Goal: Check status: Check status

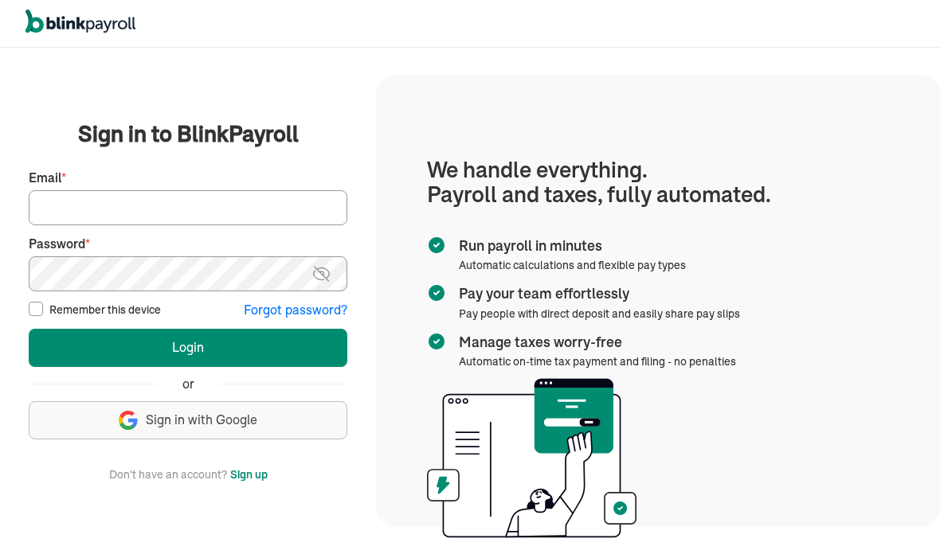
click at [290, 225] on input "Email *" at bounding box center [188, 207] width 319 height 35
type input "tumeka@prosperitycleaningservice.com"
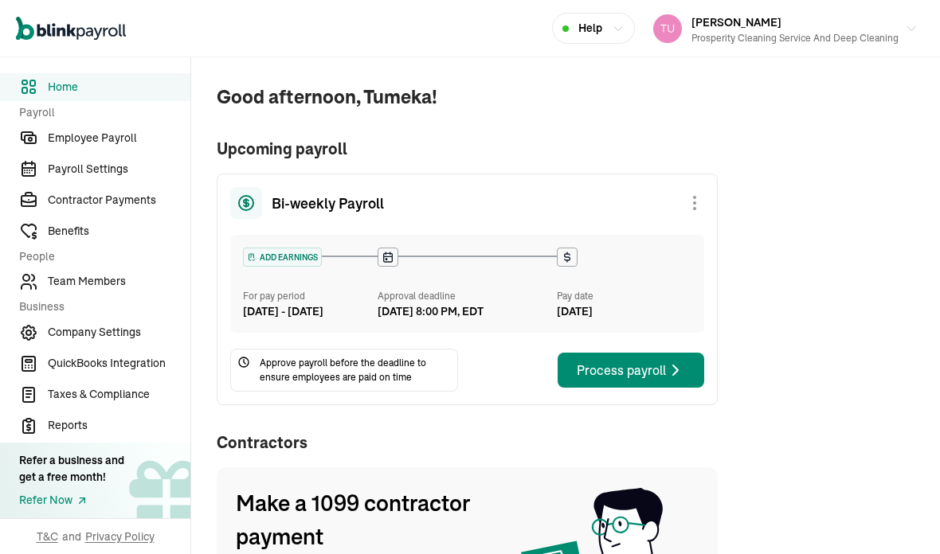
click at [121, 147] on span "Employee Payroll" at bounding box center [119, 138] width 143 height 17
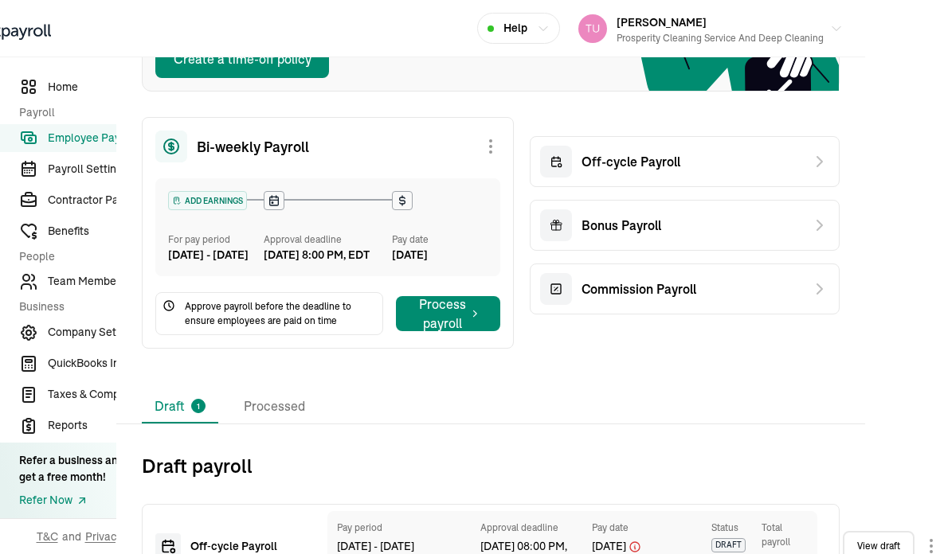
click at [284, 390] on li "Processed" at bounding box center [274, 406] width 87 height 33
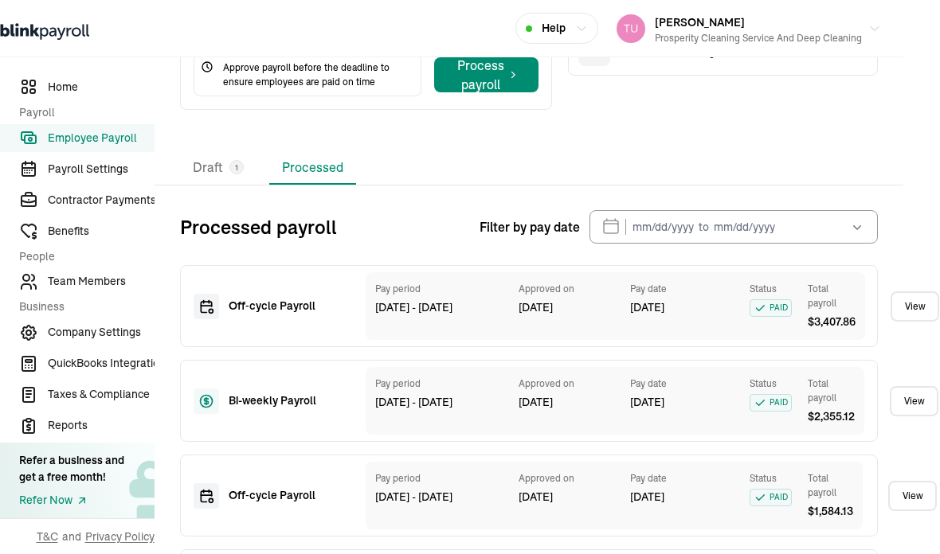
click at [908, 292] on link "View" at bounding box center [914, 307] width 49 height 30
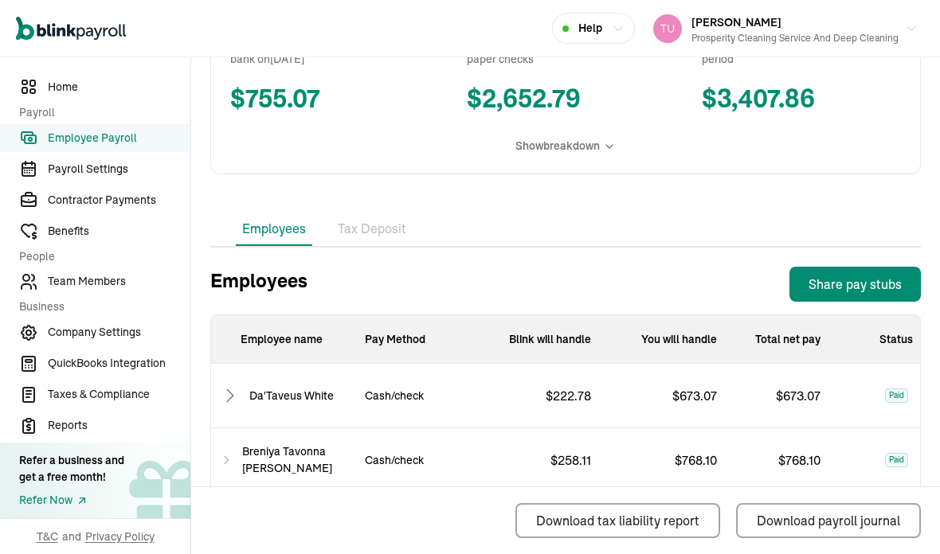
click at [382, 213] on li "Tax Deposit" at bounding box center [371, 229] width 81 height 33
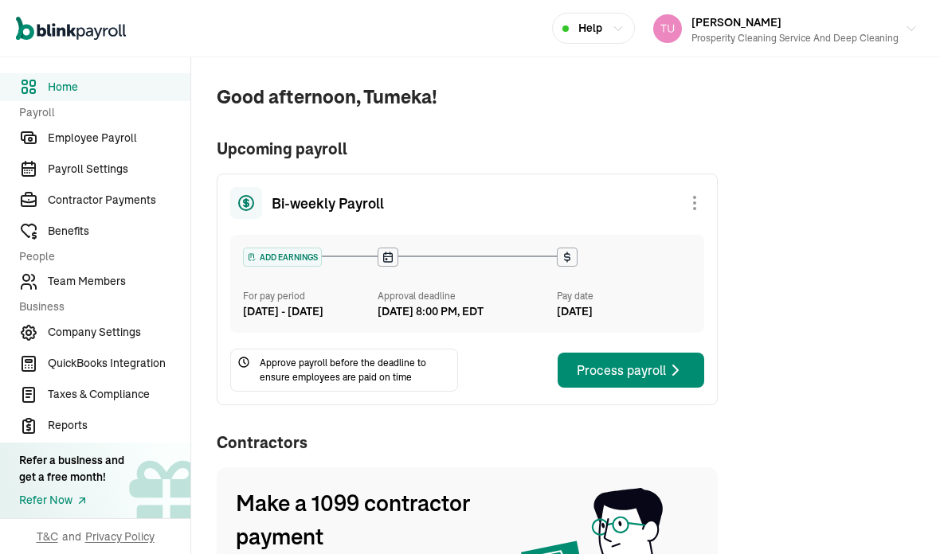
click at [121, 147] on span "Employee Payroll" at bounding box center [119, 138] width 143 height 17
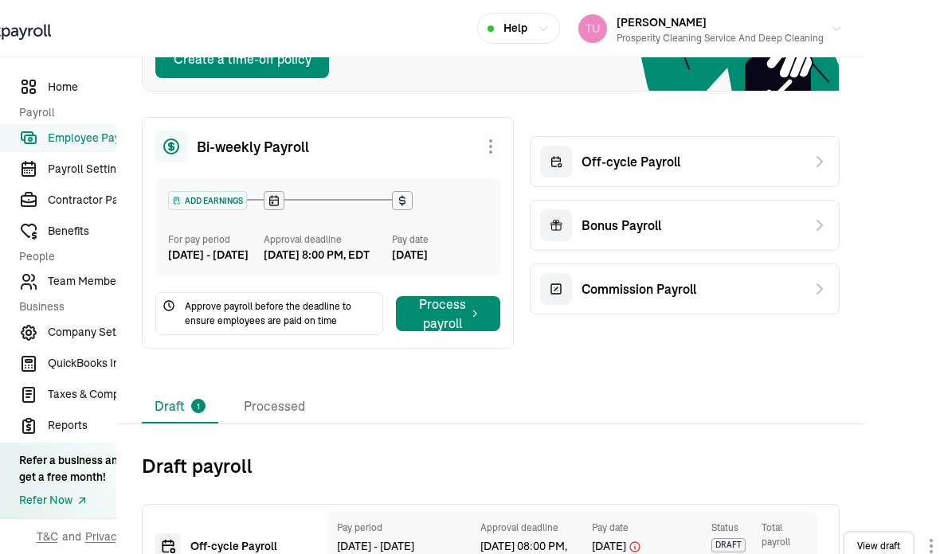
click at [284, 390] on li "Processed" at bounding box center [274, 406] width 87 height 33
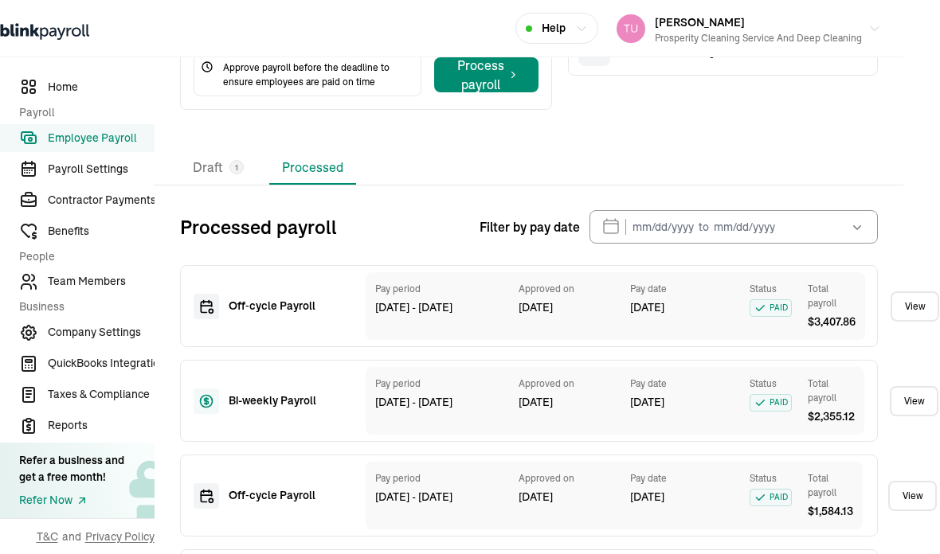
click at [908, 292] on link "View" at bounding box center [914, 307] width 49 height 30
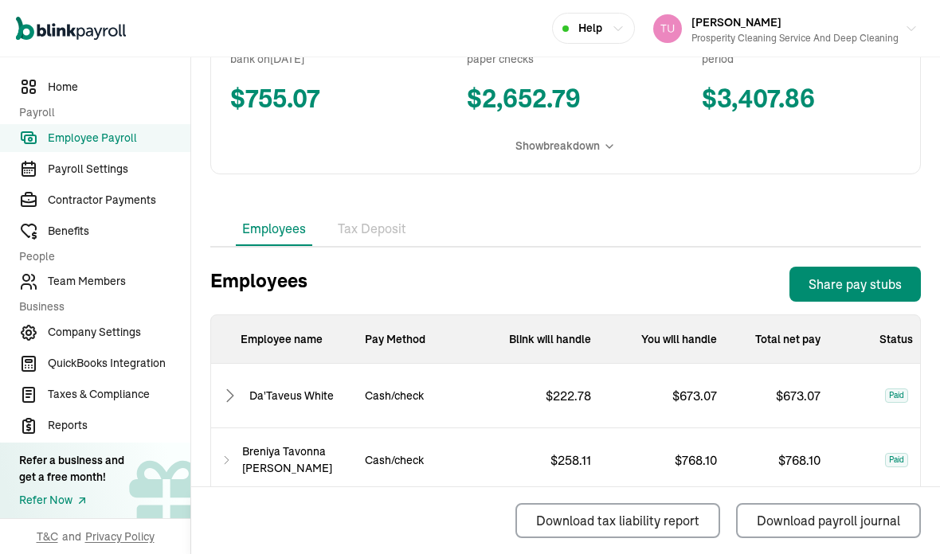
click at [382, 213] on li "Tax Deposit" at bounding box center [371, 229] width 81 height 33
